Goal: Communication & Community: Answer question/provide support

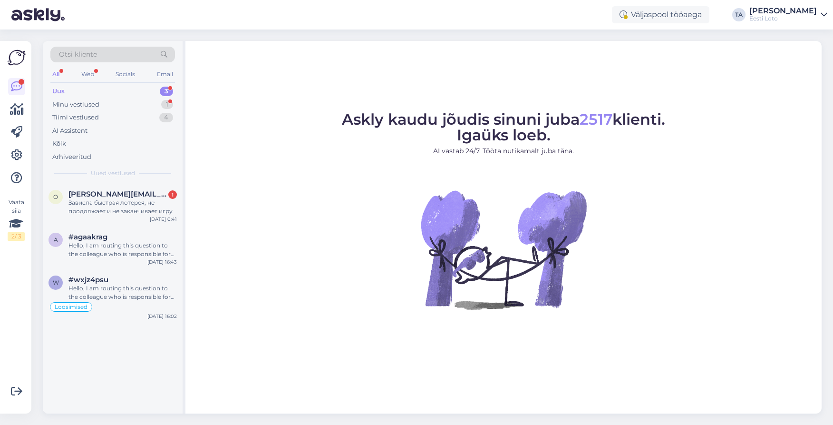
click at [59, 91] on div "Uus" at bounding box center [58, 92] width 12 height 10
click at [114, 198] on span "[PERSON_NAME][EMAIL_ADDRESS][DOMAIN_NAME]" at bounding box center [118, 194] width 99 height 9
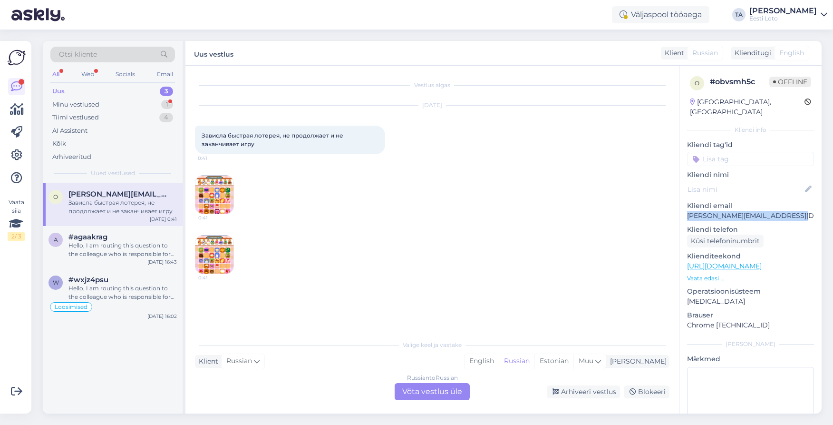
drag, startPoint x: 801, startPoint y: 206, endPoint x: 686, endPoint y: 206, distance: 114.2
click at [687, 211] on p "[PERSON_NAME][EMAIL_ADDRESS][DOMAIN_NAME]" at bounding box center [750, 216] width 127 height 10
copy p "[PERSON_NAME][EMAIL_ADDRESS][DOMAIN_NAME]"
click at [601, 356] on icon at bounding box center [599, 361] width 6 height 10
type input "est"
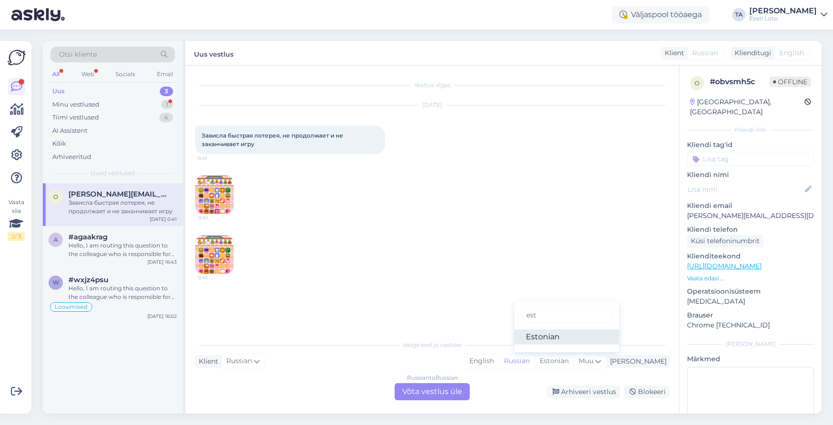
click at [582, 340] on link "Estonian" at bounding box center [567, 336] width 105 height 15
click at [447, 394] on div "Russian to Estonian Võta vestlus üle" at bounding box center [432, 391] width 75 height 17
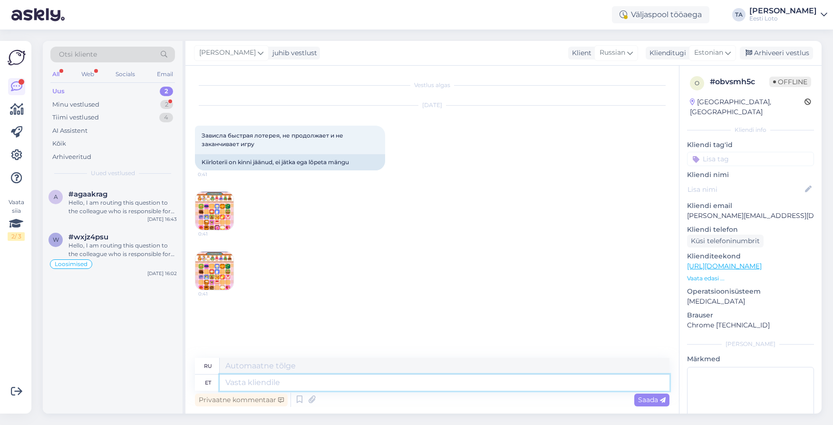
click at [290, 382] on textarea at bounding box center [445, 382] width 450 height 16
paste textarea "Tõrkega piletit on võimalik uuesti läbi mängida, valides Minu piletid – e-kiirl…"
type textarea "Tõrkega piletit on võimalik uuesti läbi mängida, valides Minu piletid – e-kiirl…"
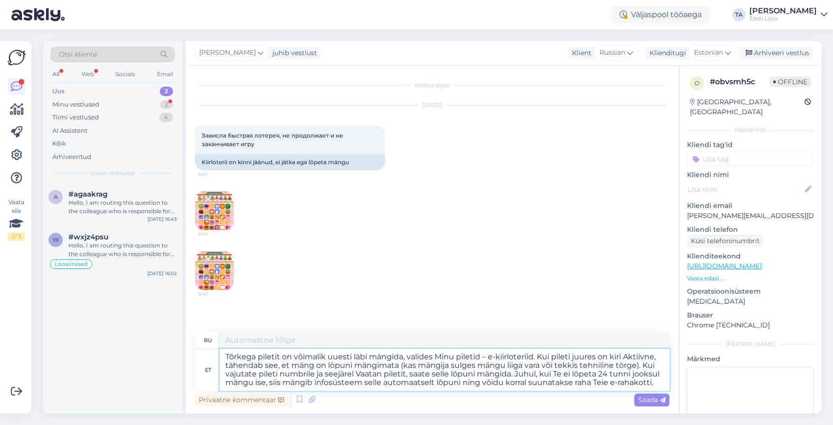
type textarea "Вы можете снова сыграть билет с ошибкой, выбрав «Мои билеты – Лотереи e-quick».…"
click at [224, 355] on textarea "Tõrkega piletit on võimalik uuesti läbi mängida, valides Minu piletid – e-kiirl…" at bounding box center [445, 370] width 450 height 42
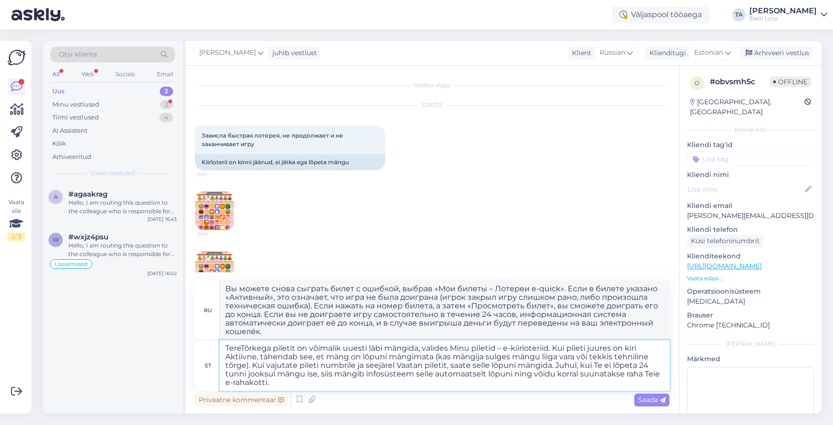
type textarea "Tere.Tõrkega piletit on võimalik uuesti läbi mängida, valides Minu piletid – e-…"
type textarea "Tere.T Вы можете снова сыграть в билет с ошибкой, выбрав «Мои билеты – Лотереи …"
type textarea "Tere. Tõrkega piletit on võimalik uuesti läbi mängida, valides Minu piletid – e…"
type textarea "Здравствуйте. Вы можете снова сыграть в билет с ошибкой, выбрав «Мои билеты – Л…"
type textarea "Tere. Tõrkega piletit on võimalik uuesti läbi mängida, valides Minu piletid – e…"
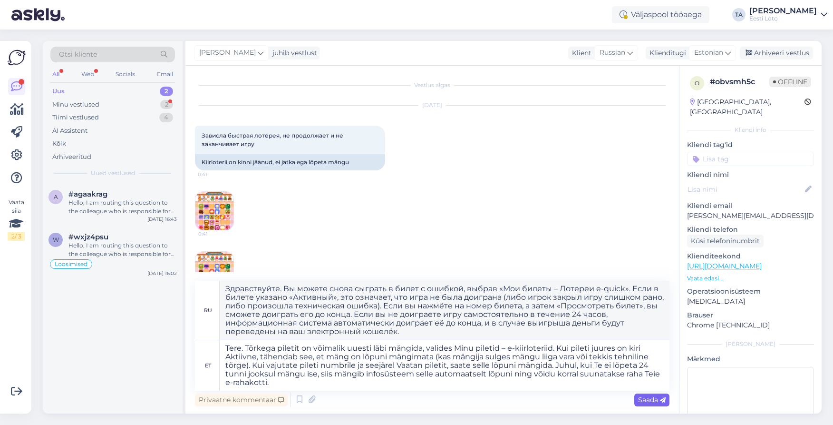
click at [647, 401] on span "Saada" at bounding box center [652, 399] width 28 height 9
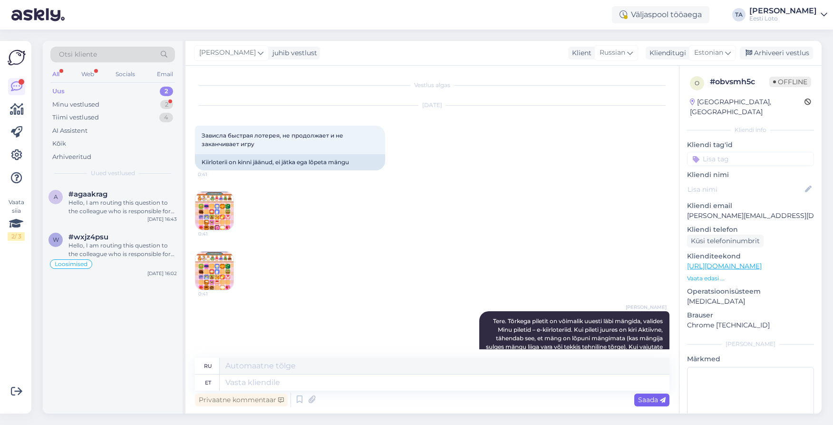
scroll to position [154, 0]
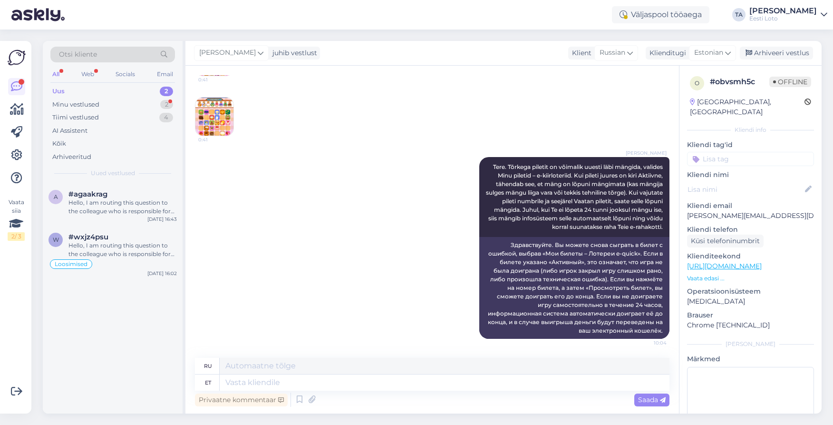
click at [727, 156] on input at bounding box center [750, 159] width 127 height 14
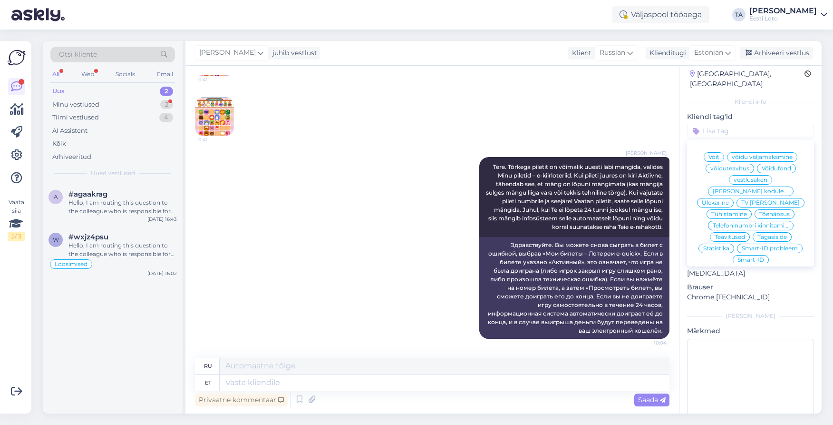
scroll to position [29, 0]
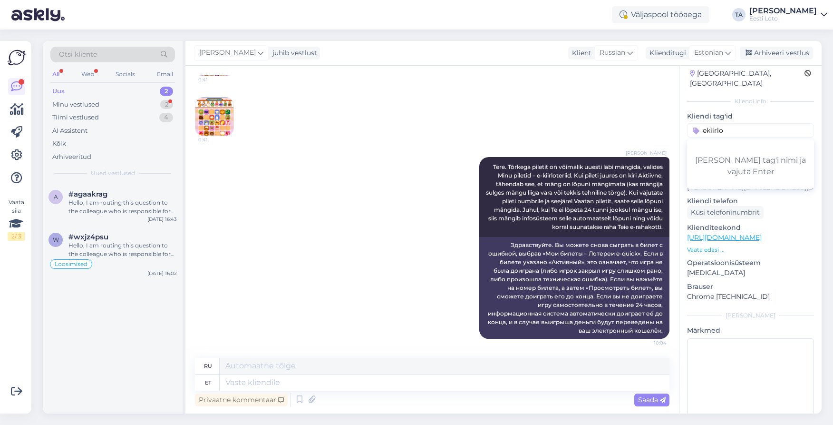
click at [628, 103] on div "[DATE] Зависла быстрая лотерея, не продолжает и не заканчивает игру 0:41 Kiirlo…" at bounding box center [432, 44] width 475 height 206
click at [708, 123] on input "ekiirlo" at bounding box center [750, 130] width 127 height 14
type input "e-kiirlo"
click at [751, 152] on div "e-kiirloterii" at bounding box center [751, 157] width 40 height 10
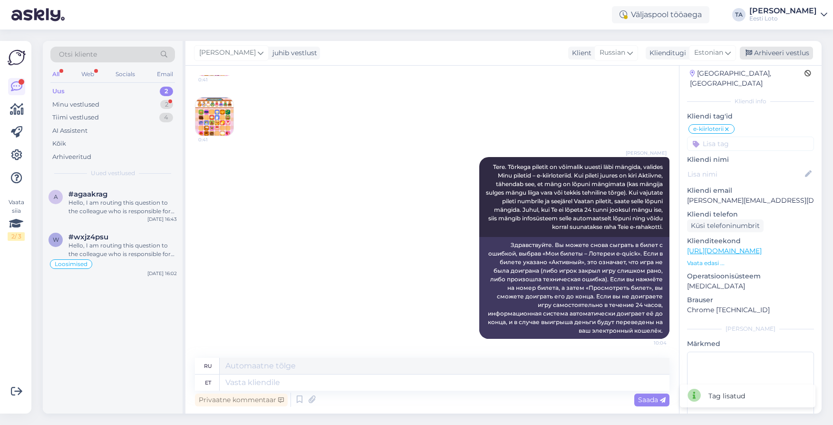
click at [771, 53] on div "Arhiveeri vestlus" at bounding box center [776, 53] width 73 height 13
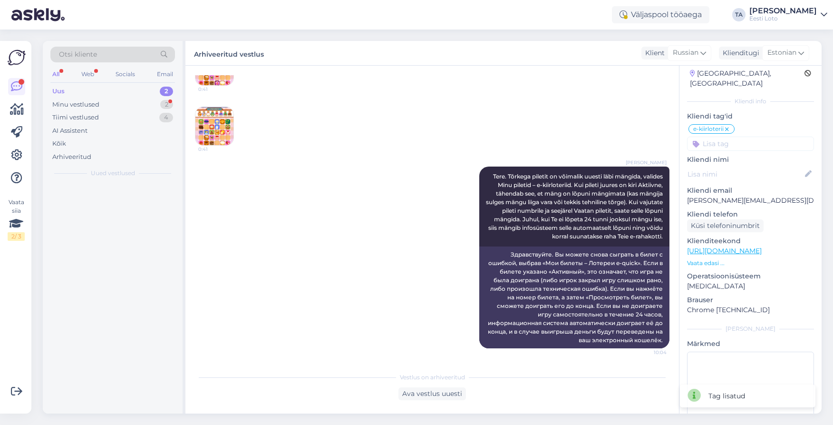
scroll to position [145, 0]
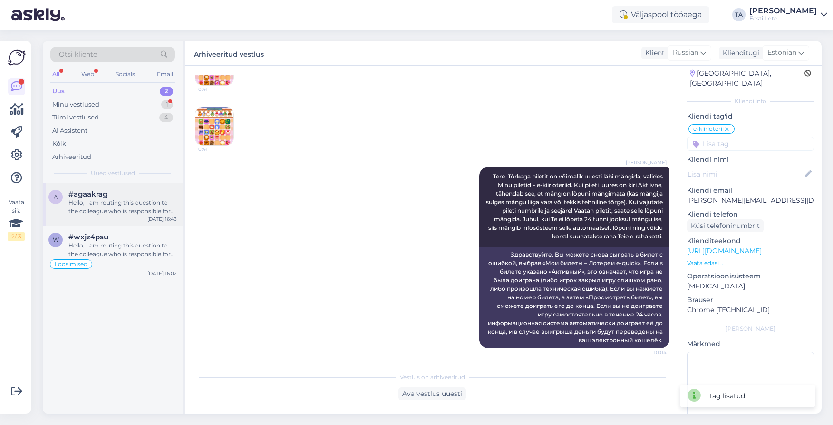
click at [96, 212] on div "Hello, I am routing this question to the colleague who is responsible for this …" at bounding box center [123, 206] width 108 height 17
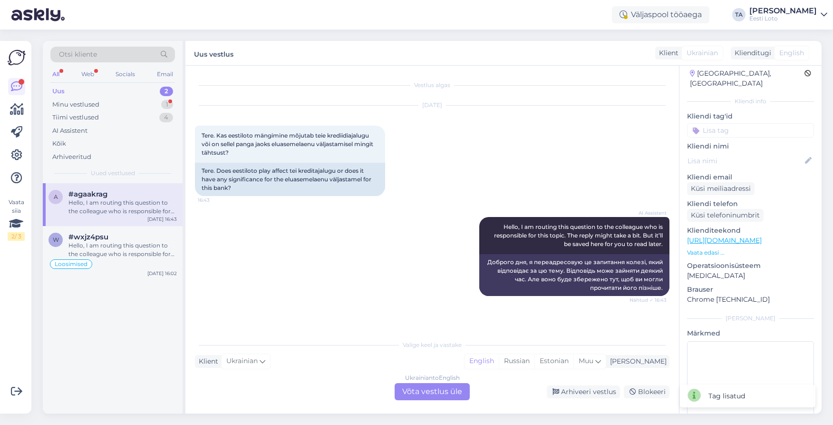
scroll to position [0, 0]
click at [606, 357] on div "Muu" at bounding box center [590, 361] width 32 height 14
type input "est"
click at [571, 338] on link "Estonian" at bounding box center [567, 336] width 105 height 15
click at [447, 391] on div "Ukrainian to Estonian Võta vestlus üle" at bounding box center [432, 391] width 75 height 17
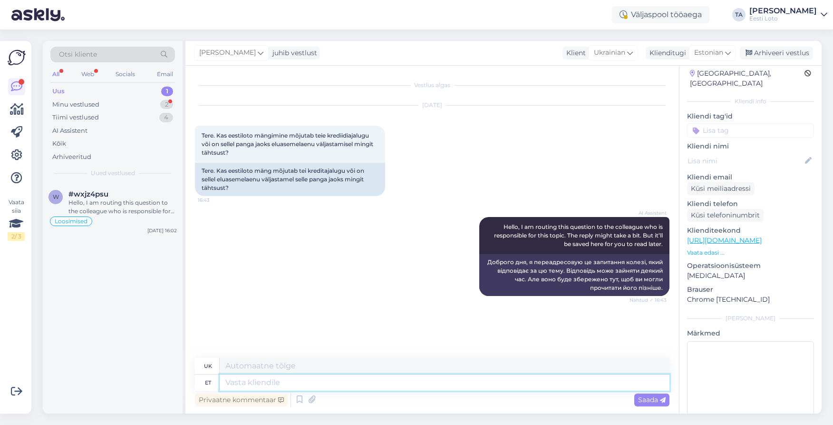
click at [299, 385] on textarea at bounding box center [445, 382] width 450 height 16
type textarea "Tere"
type textarea "Привіт"
type textarea "Tere."
type textarea "Привіт."
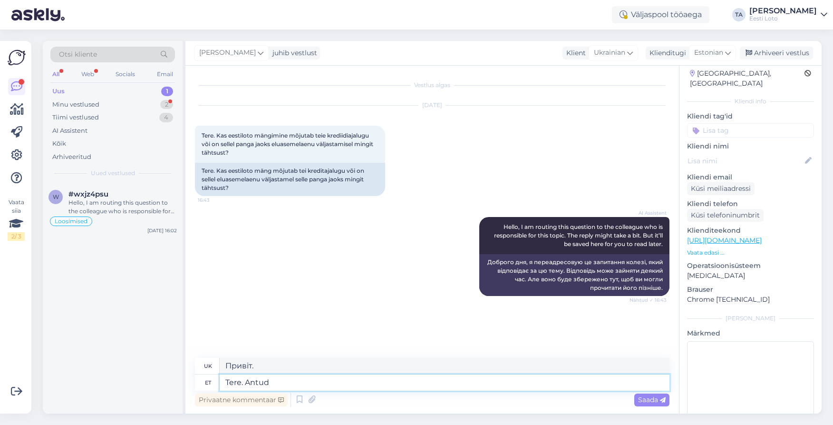
type textarea "Tere. Antud k"
type textarea "Привіт. [GEOGRAPHIC_DATA]"
type textarea "Tere. Antud küsimuses"
type textarea "Привіт. Щодо цього питання"
type textarea "Tere. Antud küsimuses plume"
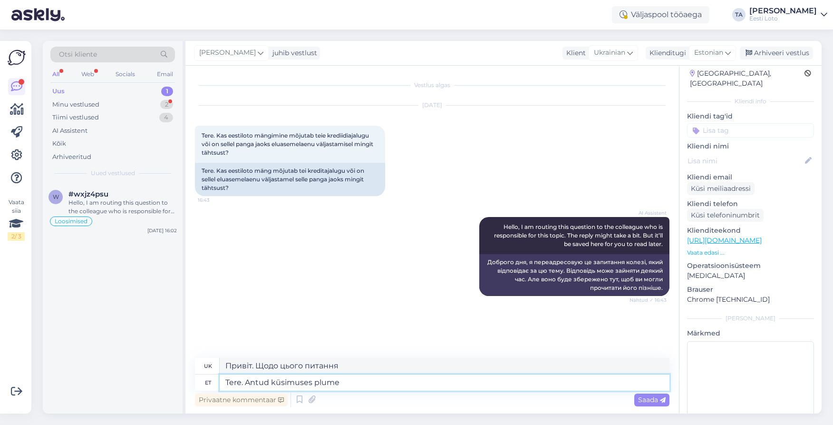
type textarea "Привіт. У цьому питанні шлейф"
click at [319, 382] on textarea "Tere. Antud küsimuses plume" at bounding box center [445, 382] width 450 height 16
type textarea "Tere. Antud küsimuses palume"
click at [353, 383] on textarea "Tere. Antud küsimuses palume" at bounding box center [445, 382] width 450 height 16
type textarea "Доброго дня. Щодо цього питання, будь ласка"
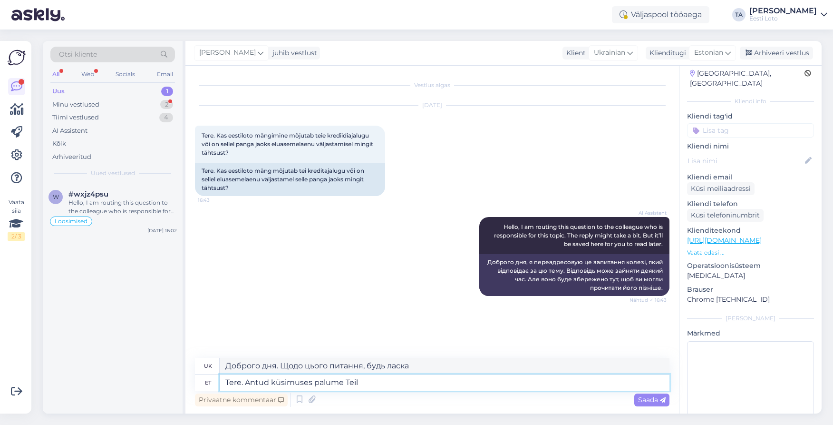
type textarea "Tere. Antud küsimuses palume Teil"
type textarea "Доброго дня. У цьому питанні ми хотіли б вас запитати"
type textarea "Tere. Antud küsimuses palume Teil pöörduda"
type textarea "Доброго дня. Ми хотіли б попросити вас зв'язатися з нами з цього питання."
type textarea "Tere. Antud küsimuses palume Teil pöörduda panga"
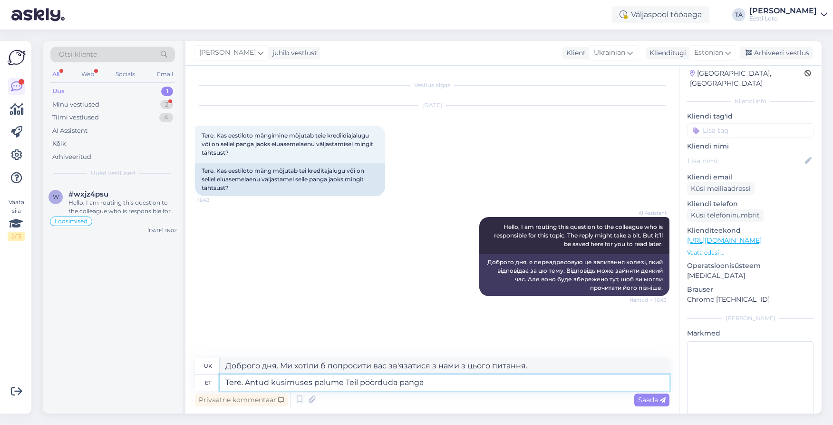
type textarea "Доброго дня. Просимо вас звернутися до банку з цього питання."
type textarea "Tere. Antud küsimuses palume Teil pöörduda panga [PERSON_NAME]."
click at [646, 401] on span "Saada" at bounding box center [652, 399] width 28 height 9
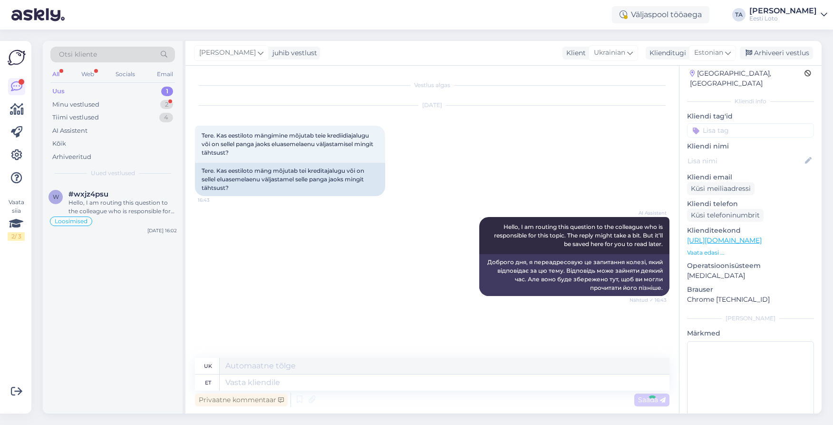
scroll to position [43, 0]
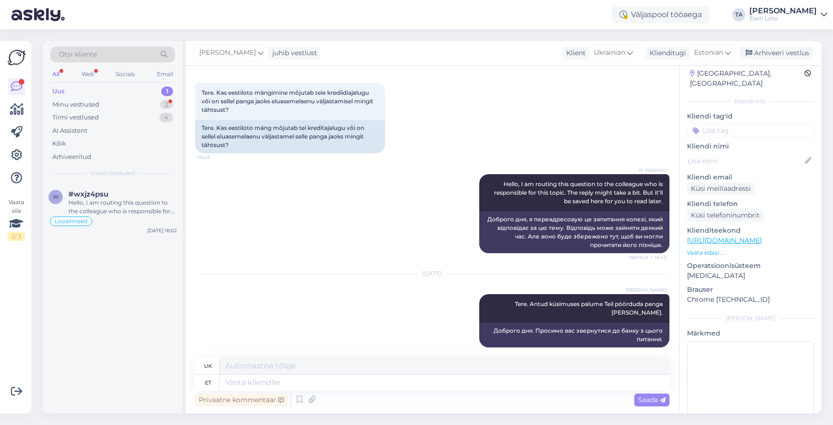
click at [715, 123] on input at bounding box center [750, 130] width 127 height 14
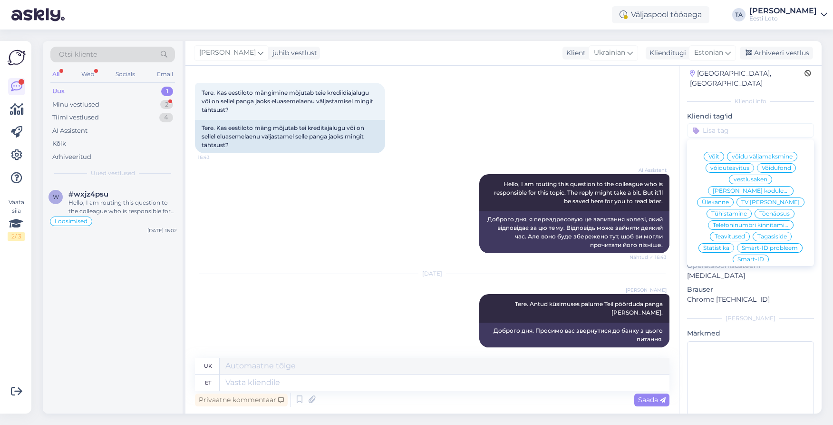
scroll to position [23, 0]
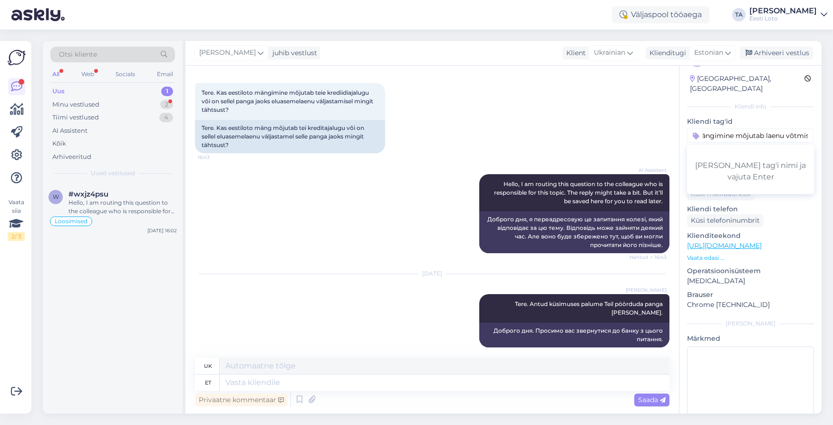
type input "kas loto mängimine mõjutab laenu võtmist"
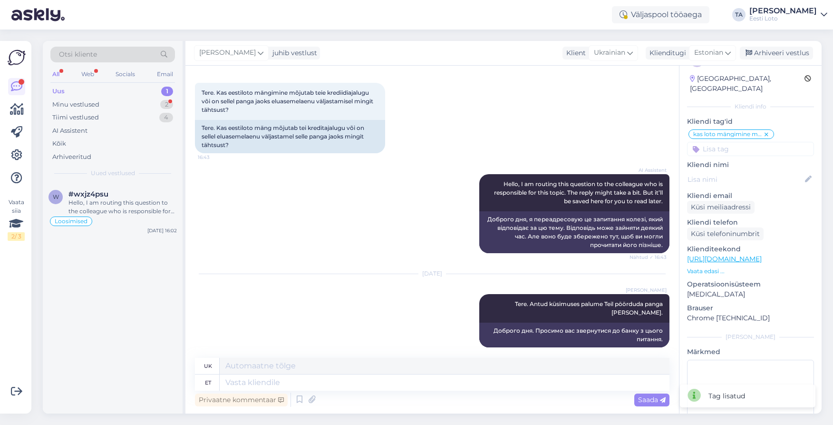
scroll to position [0, 0]
click at [779, 51] on div "Arhiveeri vestlus" at bounding box center [776, 53] width 73 height 13
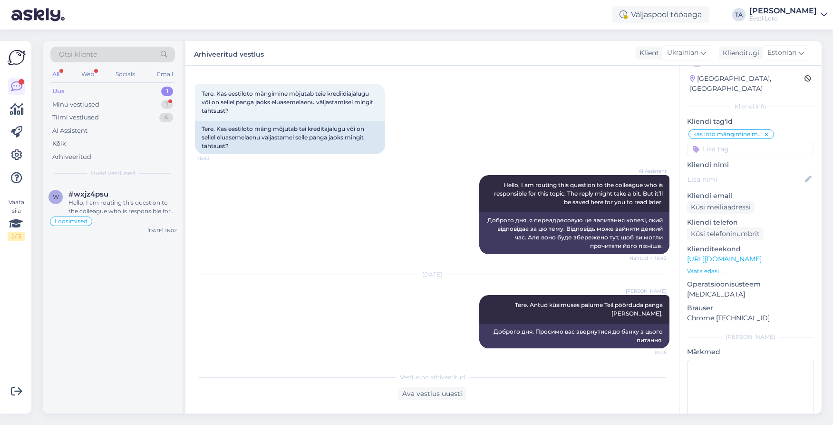
scroll to position [33, 0]
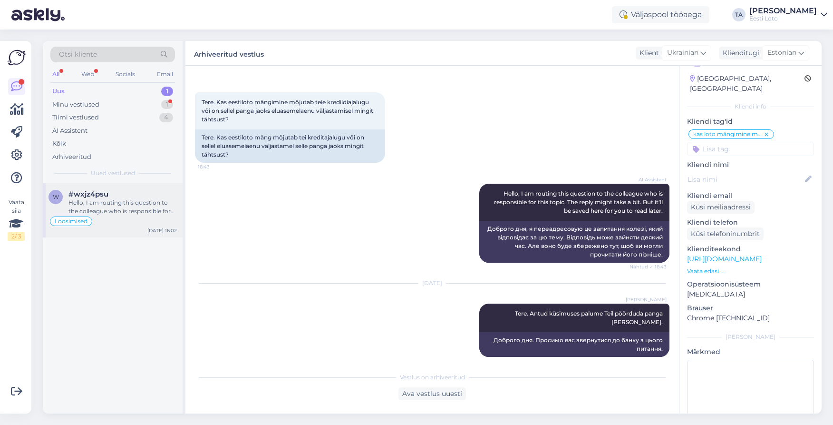
click at [108, 202] on div "Hello, I am routing this question to the colleague who is responsible for this …" at bounding box center [123, 206] width 108 height 17
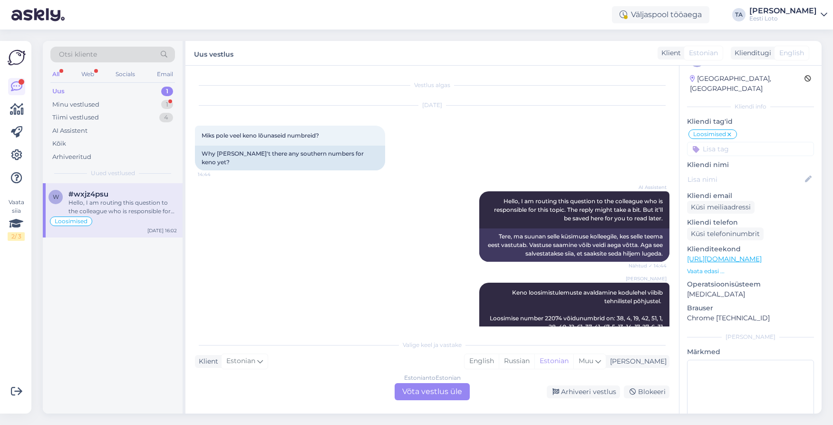
scroll to position [2013, 0]
